Goal: Task Accomplishment & Management: Manage account settings

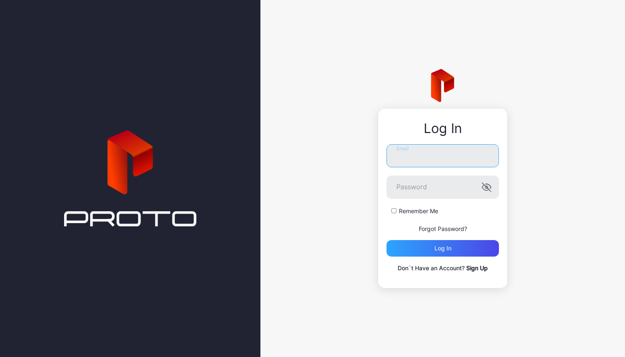
type input "**********"
click at [440, 242] on div "Log in" at bounding box center [442, 248] width 112 height 17
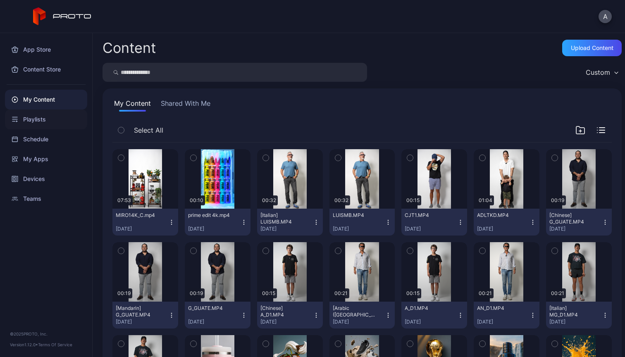
click at [38, 121] on div "Playlists" at bounding box center [46, 120] width 82 height 20
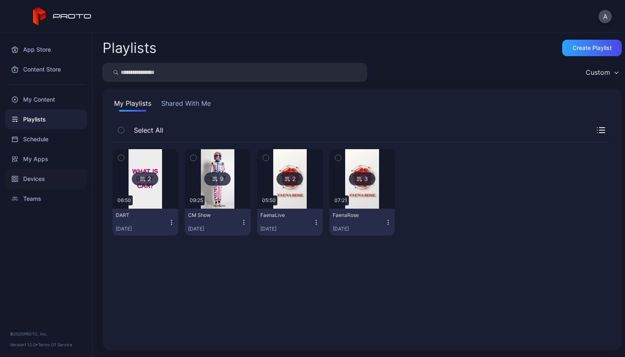
click at [36, 180] on div "Devices" at bounding box center [46, 179] width 82 height 20
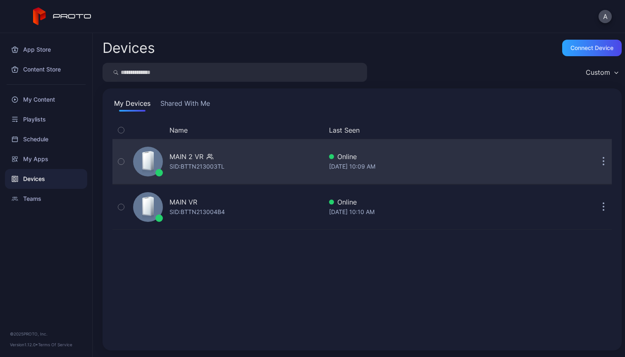
click at [252, 167] on div "MAIN 2 VR SID: BTTN213003TL" at bounding box center [226, 161] width 193 height 41
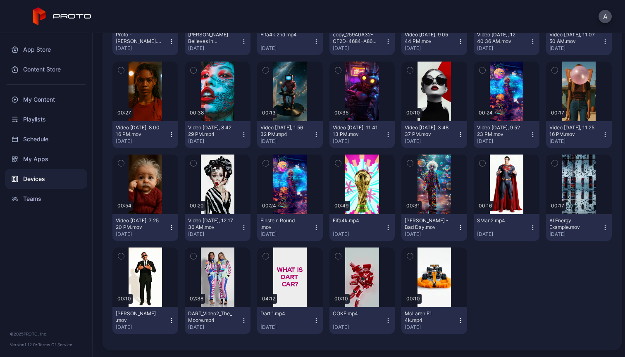
scroll to position [703, 0]
click at [360, 275] on div "button" at bounding box center [362, 277] width 4 height 5
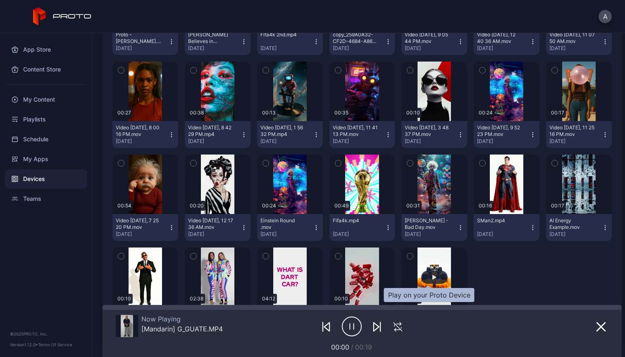
click at [432, 276] on div "button" at bounding box center [434, 277] width 4 height 5
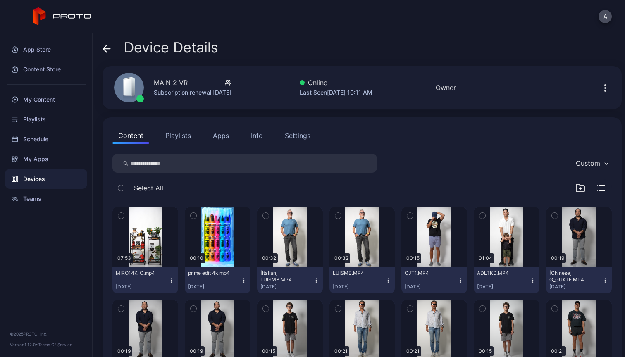
scroll to position [0, 0]
click at [224, 135] on button "Apps" at bounding box center [221, 135] width 28 height 17
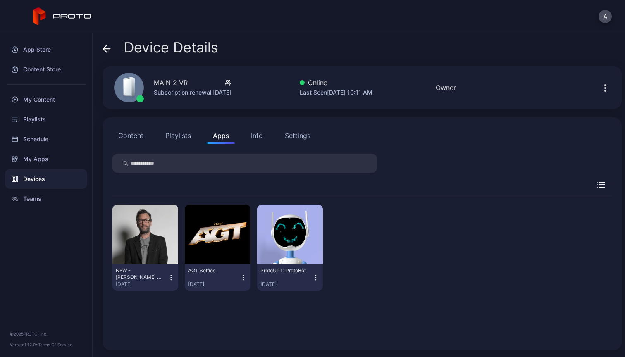
click at [259, 137] on div "Info" at bounding box center [257, 136] width 12 height 10
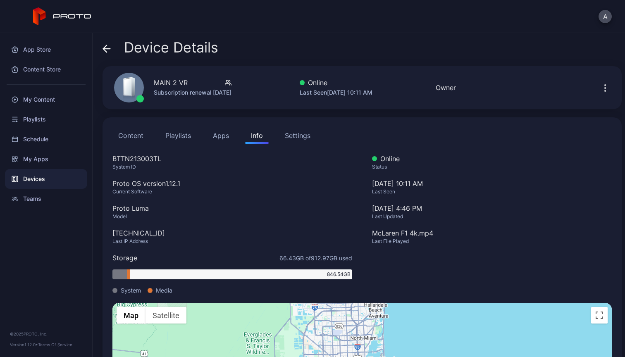
click at [307, 134] on div "Settings" at bounding box center [298, 136] width 26 height 10
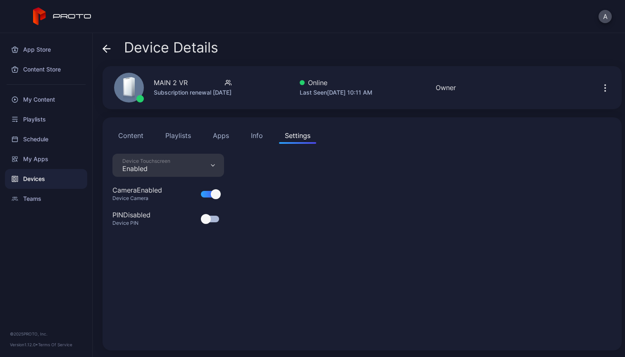
click at [128, 135] on button "Content" at bounding box center [130, 135] width 37 height 17
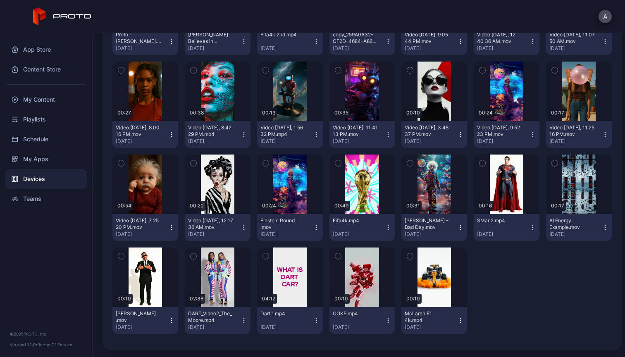
click at [335, 256] on icon "button" at bounding box center [338, 256] width 6 height 9
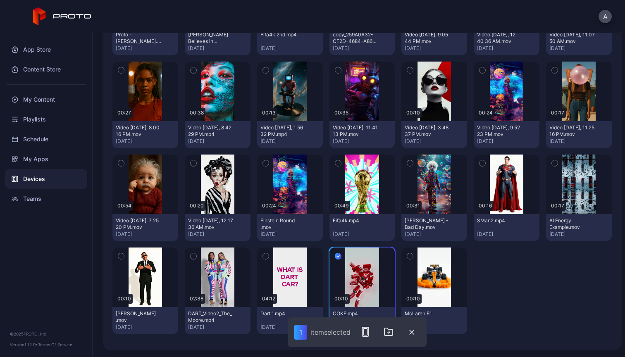
click at [407, 255] on icon "button" at bounding box center [410, 256] width 6 height 9
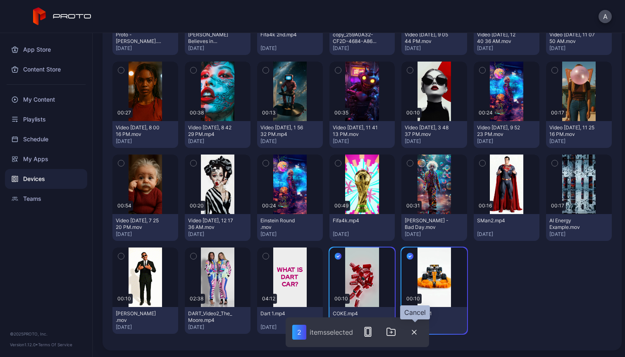
click at [416, 331] on icon "button" at bounding box center [414, 332] width 4 height 4
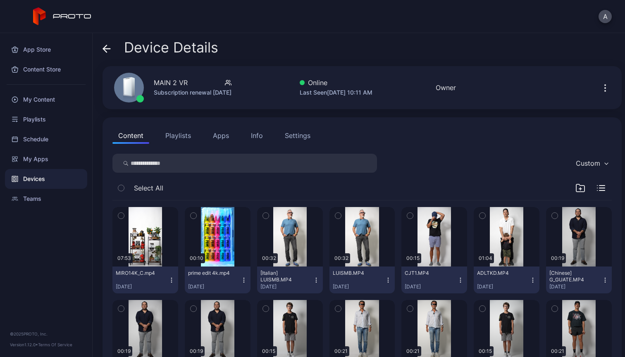
click at [262, 136] on button "Info" at bounding box center [257, 135] width 24 height 17
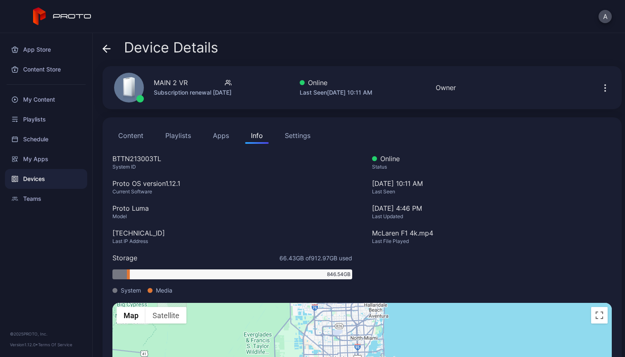
click at [307, 137] on div "Settings" at bounding box center [298, 136] width 26 height 10
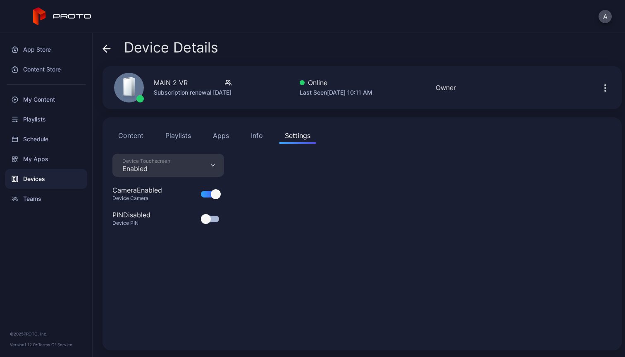
click at [259, 137] on div "Info" at bounding box center [257, 136] width 12 height 10
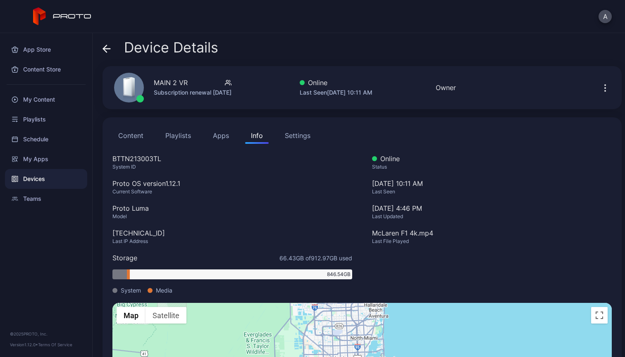
click at [226, 135] on button "Apps" at bounding box center [221, 135] width 28 height 17
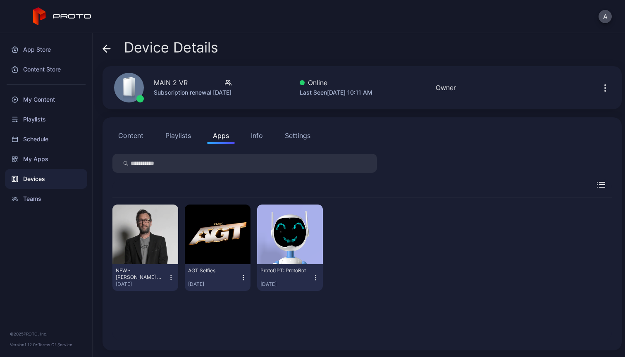
click at [172, 135] on button "Playlists" at bounding box center [178, 135] width 37 height 17
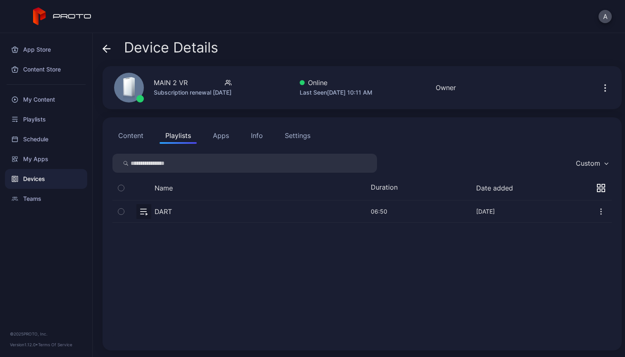
click at [130, 135] on button "Content" at bounding box center [130, 135] width 37 height 17
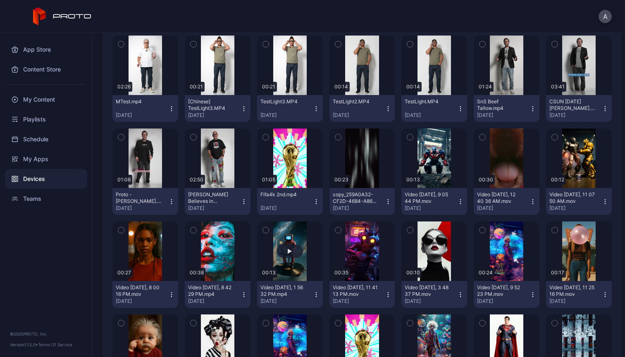
scroll to position [544, 0]
click at [50, 95] on div "My Content" at bounding box center [46, 100] width 82 height 20
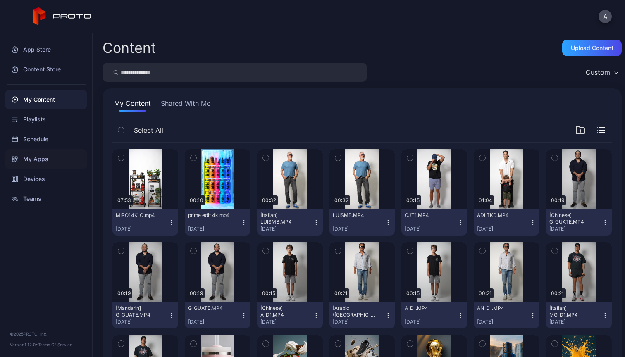
click at [43, 160] on div "My Apps" at bounding box center [46, 159] width 82 height 20
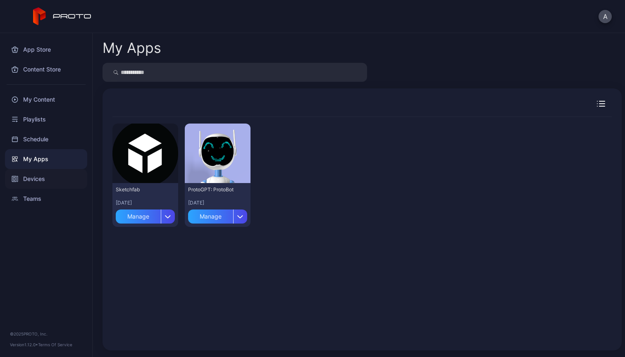
click at [38, 179] on div "Devices" at bounding box center [46, 179] width 82 height 20
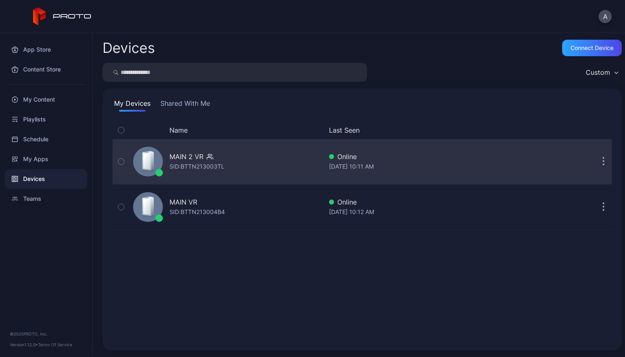
click at [603, 163] on icon "button" at bounding box center [604, 162] width 2 height 10
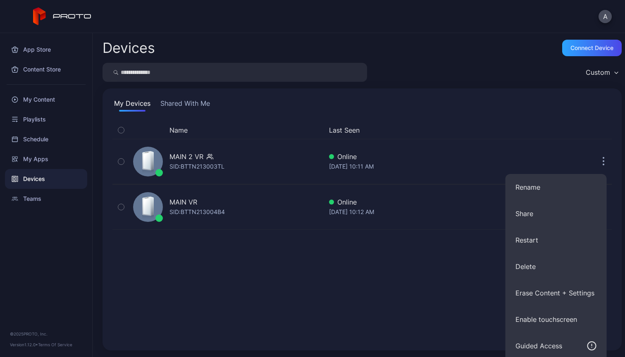
click at [476, 90] on div "My Devices Shared With Me Name Last Seen MAIN 2 VR SID: BTTN213003TL Online Aug…" at bounding box center [361, 219] width 519 height 262
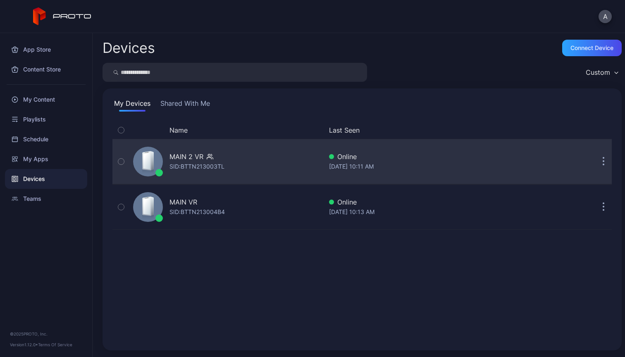
click at [312, 158] on div "MAIN 2 VR SID: BTTN213003TL" at bounding box center [226, 161] width 193 height 41
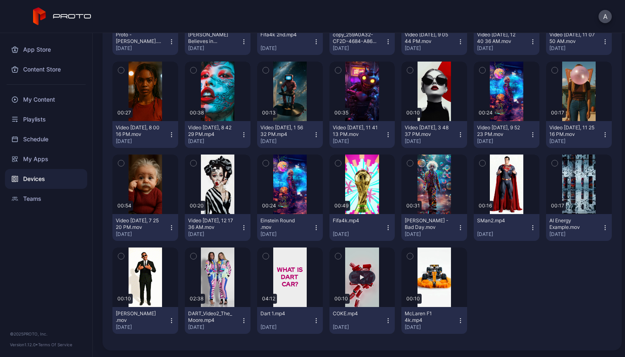
scroll to position [703, 0]
click at [385, 323] on icon "button" at bounding box center [388, 320] width 7 height 7
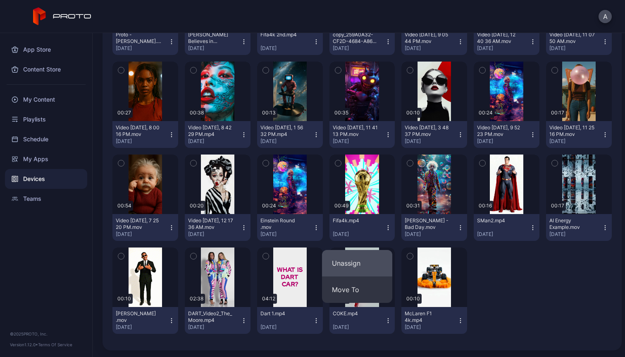
click at [369, 262] on button "Unassign" at bounding box center [357, 263] width 70 height 26
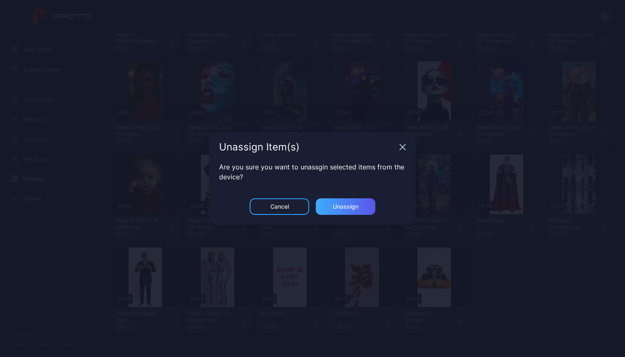
click at [346, 205] on div "Unassign" at bounding box center [346, 206] width 26 height 7
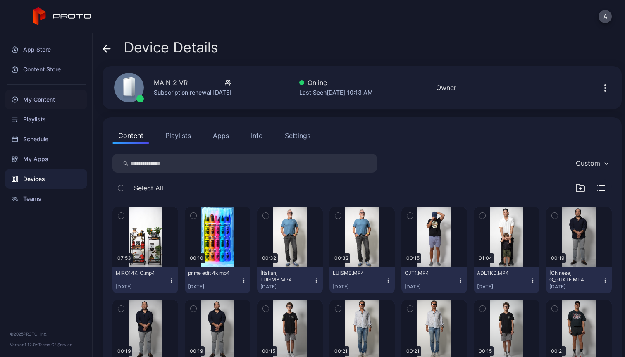
click at [41, 91] on div "My Content" at bounding box center [46, 100] width 82 height 20
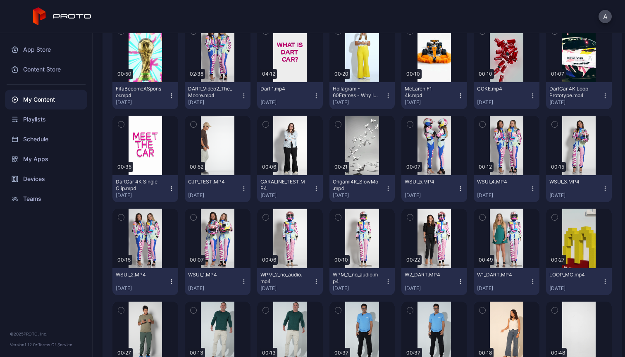
scroll to position [629, 0]
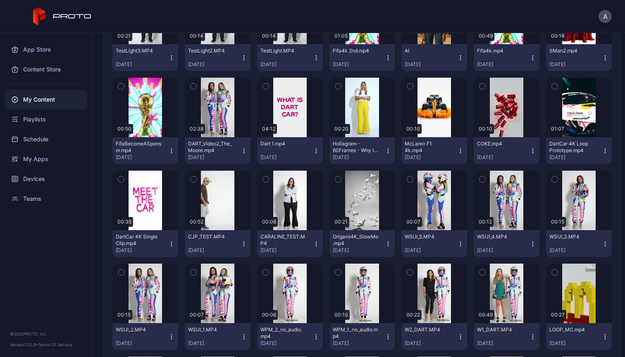
click at [529, 148] on icon "button" at bounding box center [532, 151] width 7 height 7
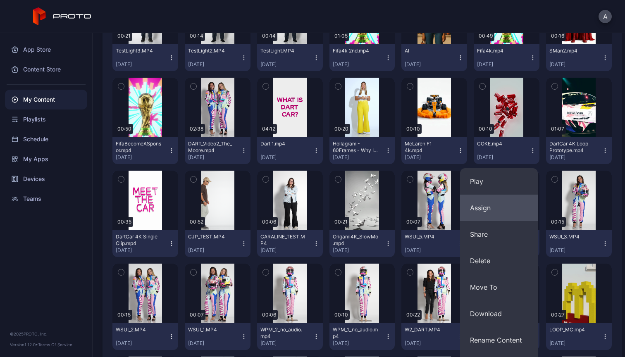
click at [477, 209] on button "Assign" at bounding box center [499, 208] width 78 height 26
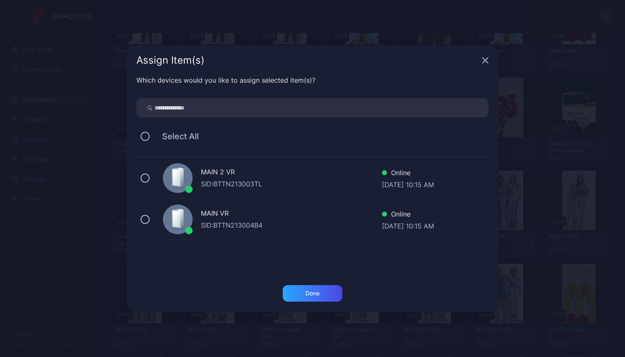
click at [238, 178] on div "MAIN 2 VR" at bounding box center [291, 173] width 181 height 12
click at [317, 298] on div "Done" at bounding box center [313, 293] width 60 height 17
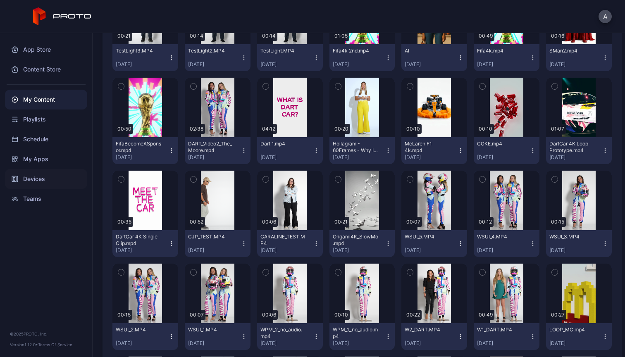
click at [35, 181] on div "Devices" at bounding box center [46, 179] width 82 height 20
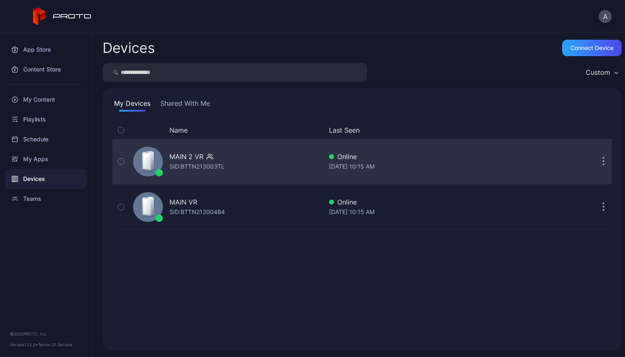
click at [267, 167] on div "MAIN 2 VR SID: BTTN213003TL" at bounding box center [226, 161] width 193 height 41
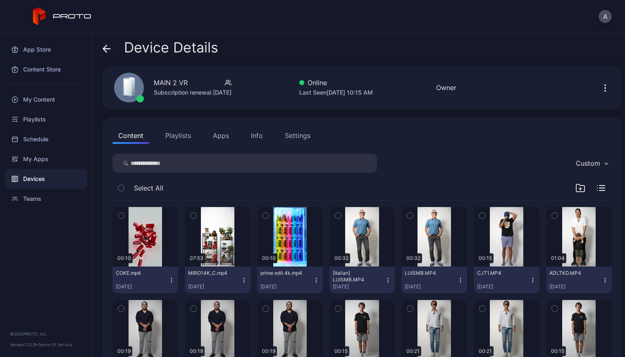
click at [178, 134] on button "Playlists" at bounding box center [178, 135] width 37 height 17
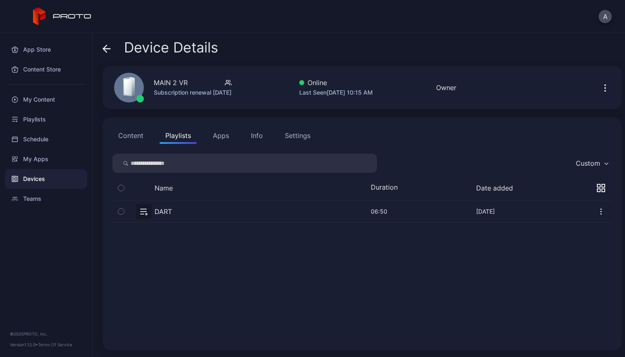
click at [131, 138] on button "Content" at bounding box center [130, 135] width 37 height 17
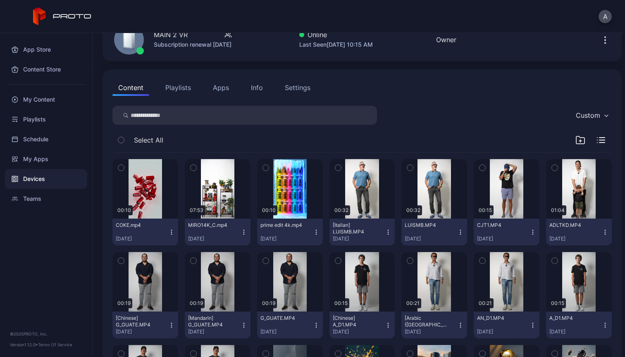
scroll to position [48, 0]
click at [172, 234] on icon "button" at bounding box center [171, 232] width 7 height 7
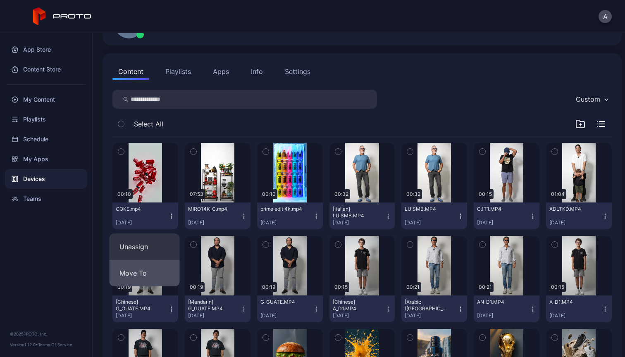
scroll to position [61, 0]
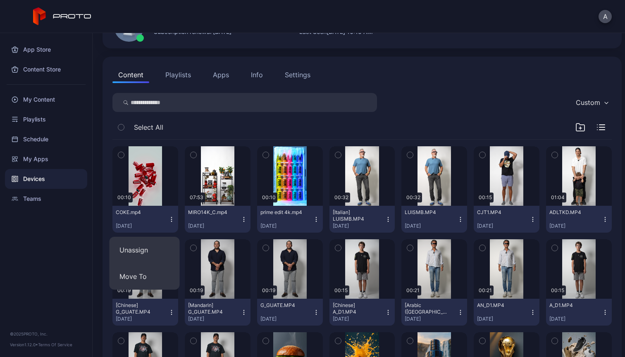
click at [173, 218] on icon "button" at bounding box center [171, 219] width 7 height 7
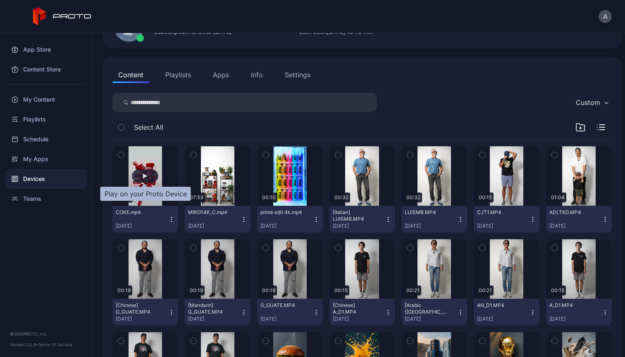
click at [150, 173] on div "button" at bounding box center [145, 175] width 26 height 13
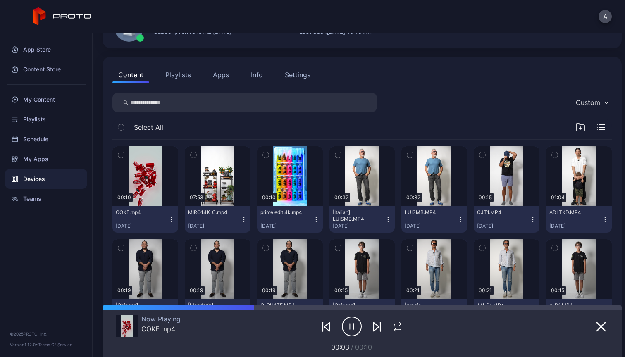
click at [347, 327] on icon "button" at bounding box center [352, 326] width 20 height 21
click at [324, 327] on icon "button" at bounding box center [326, 327] width 10 height 10
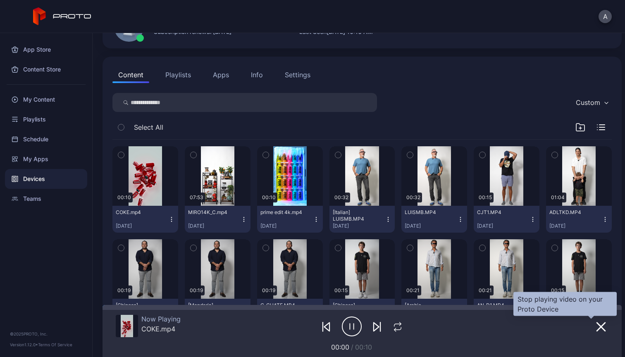
click at [596, 330] on icon "button" at bounding box center [601, 327] width 10 height 10
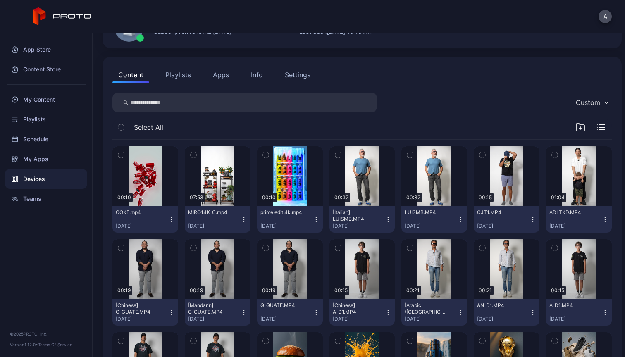
click at [170, 221] on icon "button" at bounding box center [171, 219] width 7 height 7
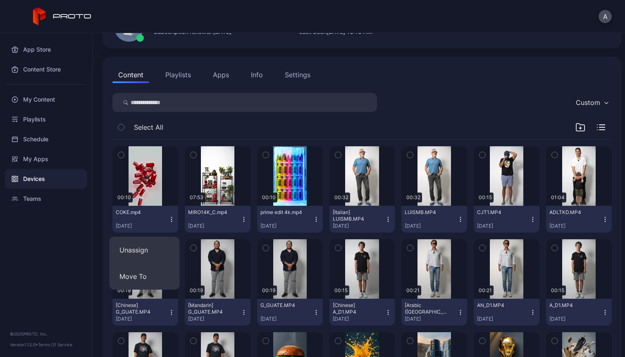
click at [170, 221] on icon "button" at bounding box center [171, 219] width 7 height 7
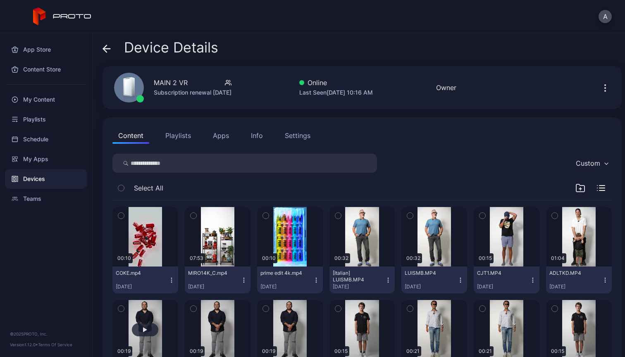
scroll to position [0, 0]
click at [599, 191] on icon "button" at bounding box center [601, 191] width 5 height 0
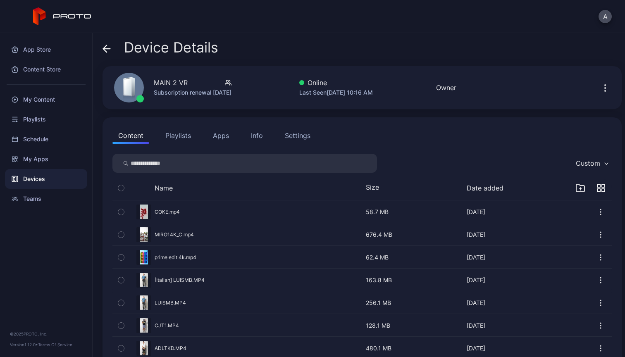
click at [602, 189] on icon "button" at bounding box center [603, 190] width 3 height 3
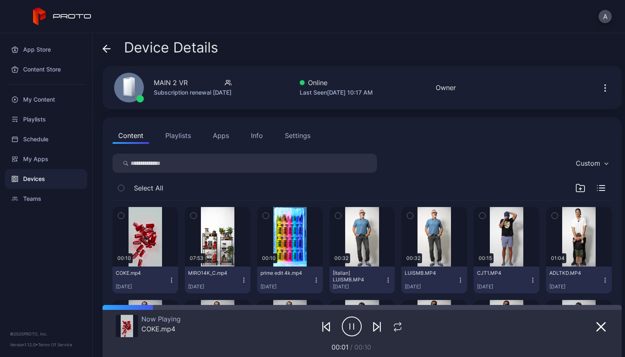
click at [261, 136] on div "Info" at bounding box center [257, 136] width 12 height 10
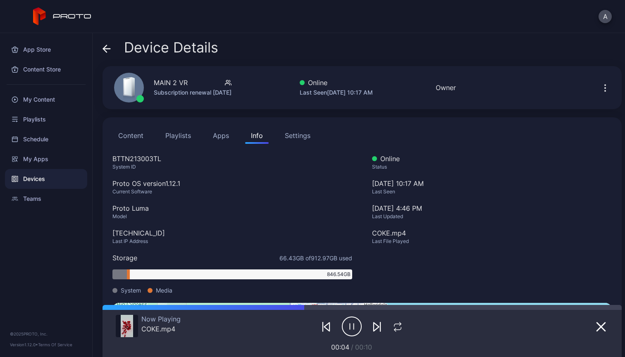
click at [305, 135] on div "Settings" at bounding box center [298, 136] width 26 height 10
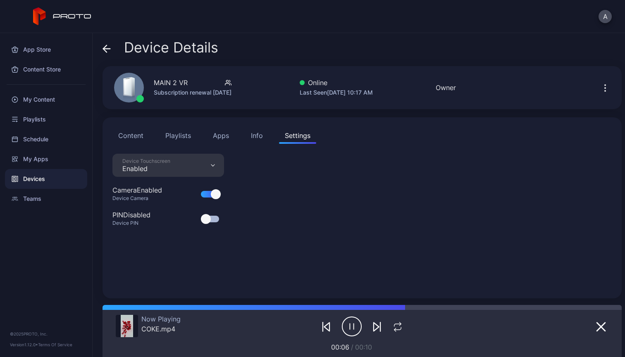
click at [127, 139] on button "Content" at bounding box center [130, 135] width 37 height 17
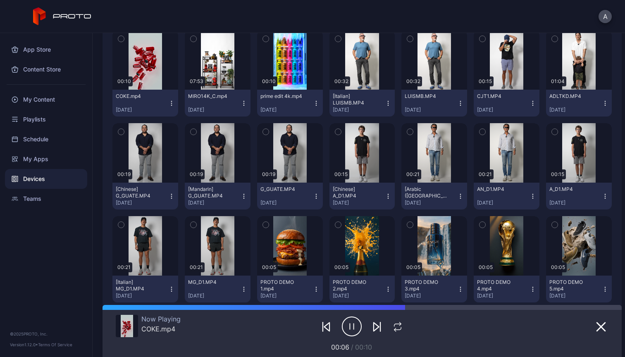
scroll to position [172, 0]
